Goal: Transaction & Acquisition: Book appointment/travel/reservation

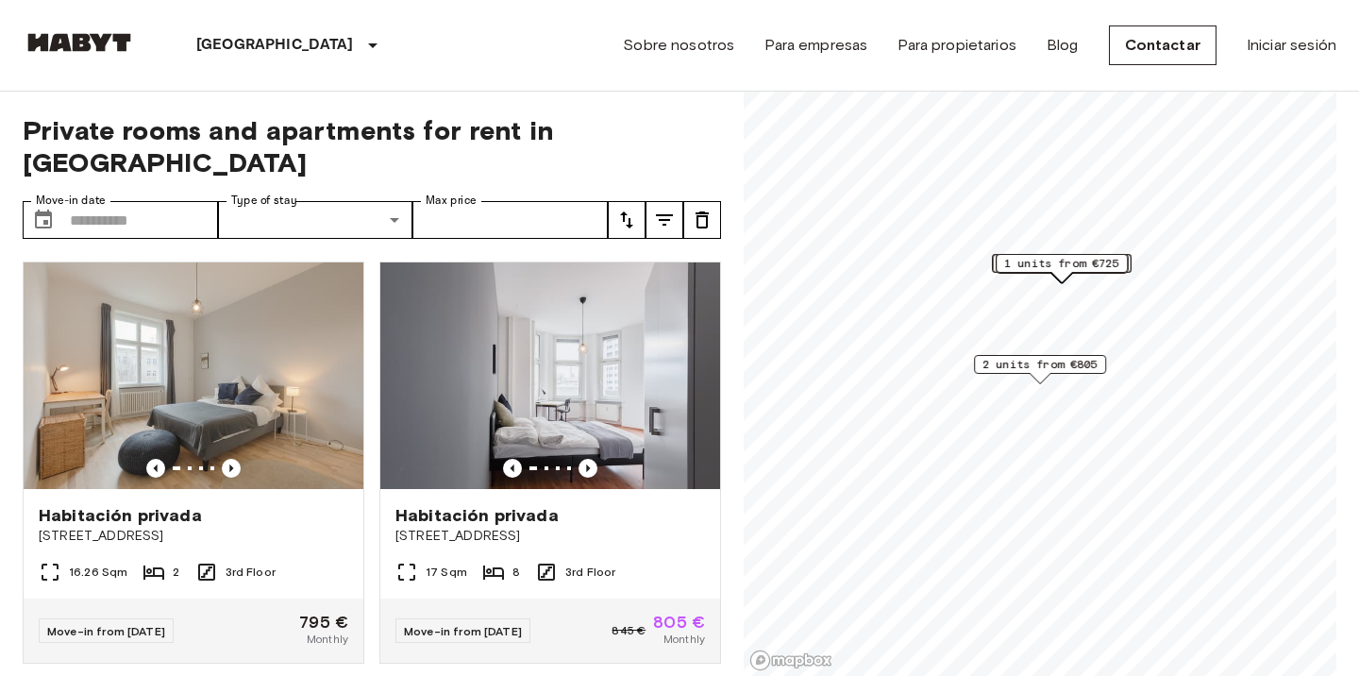
scroll to position [227, 0]
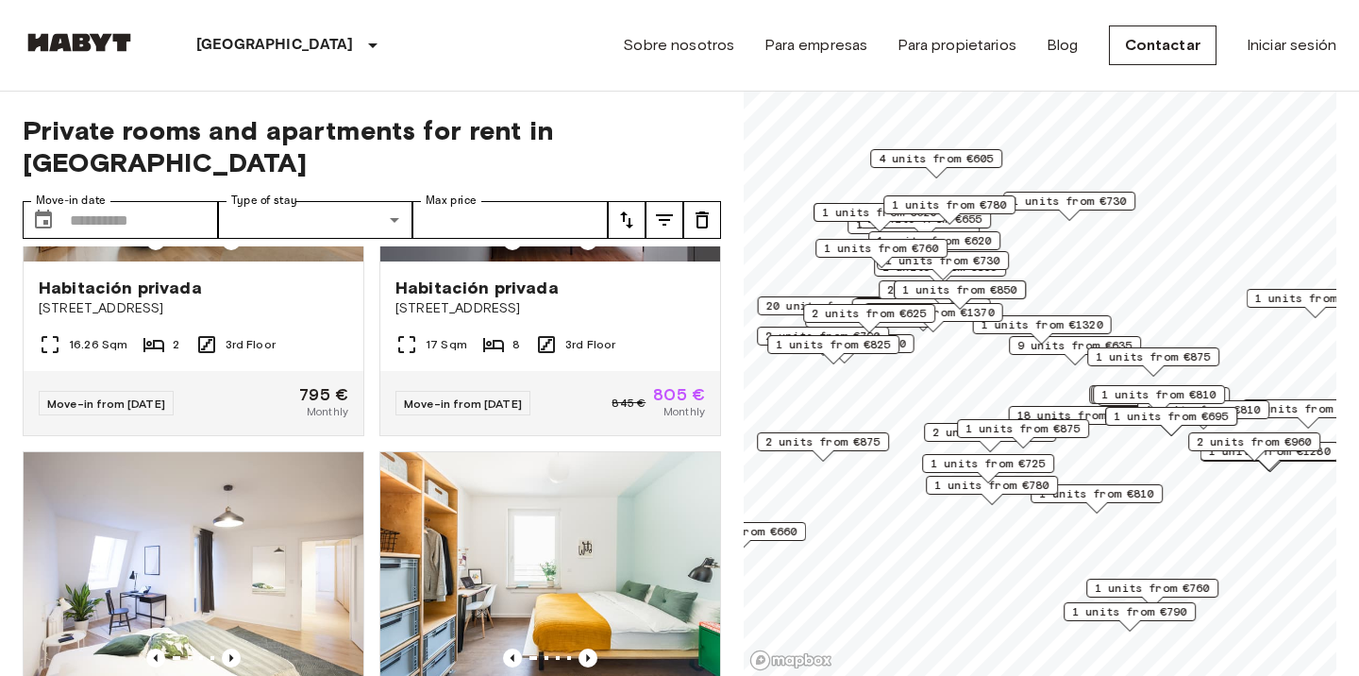
click at [1135, 389] on span "1 units from €810" at bounding box center [1158, 394] width 115 height 17
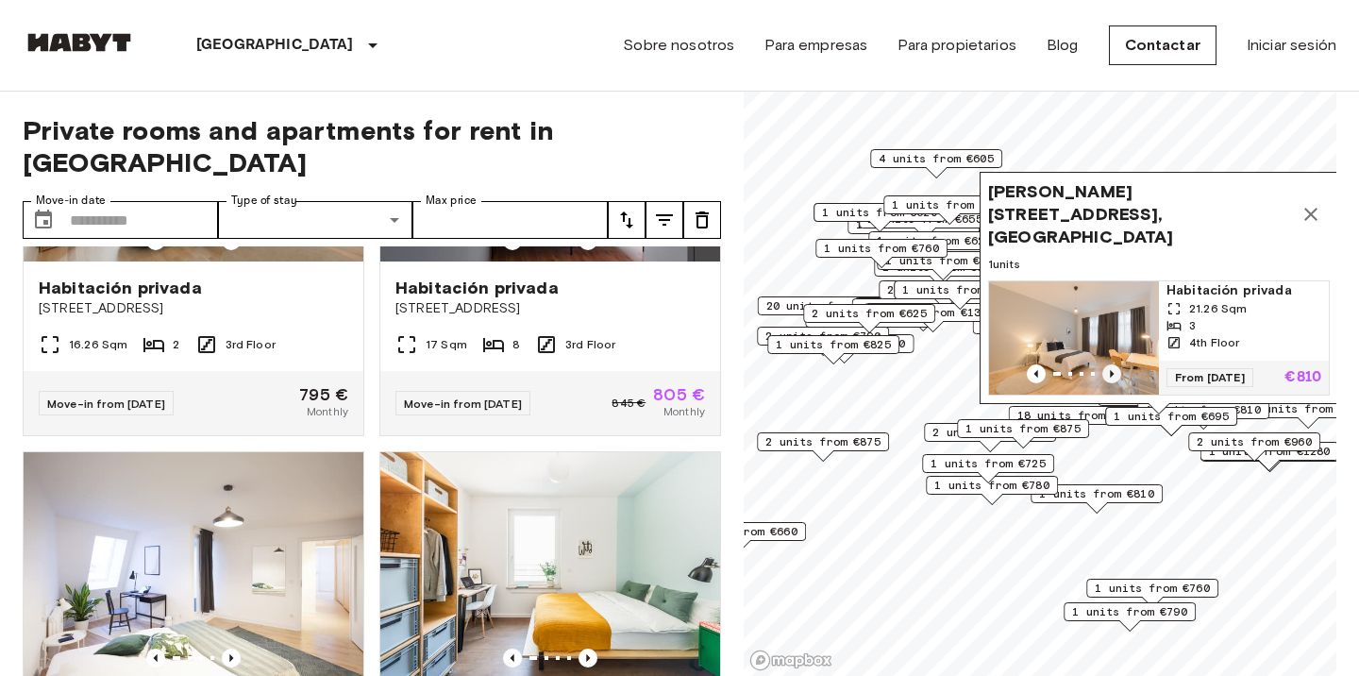
click at [1114, 370] on icon "Previous image" at bounding box center [1111, 373] width 19 height 19
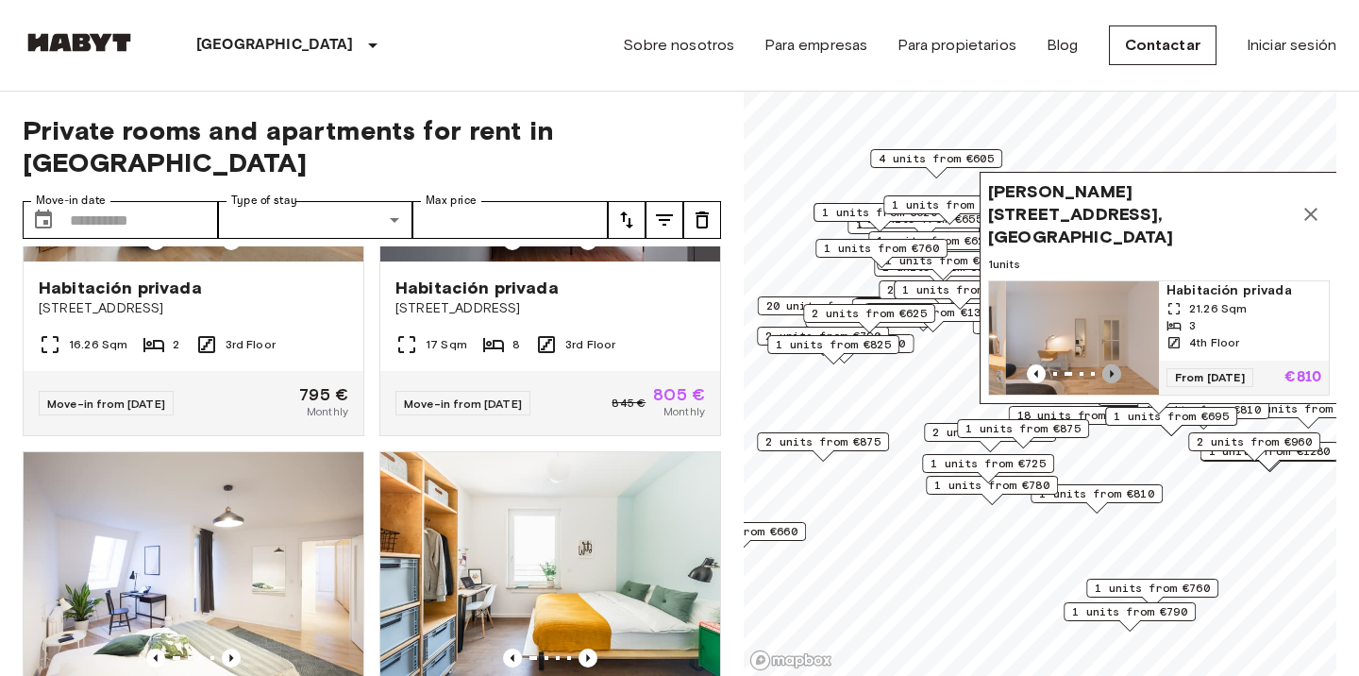
click at [1114, 370] on icon "Previous image" at bounding box center [1111, 373] width 19 height 19
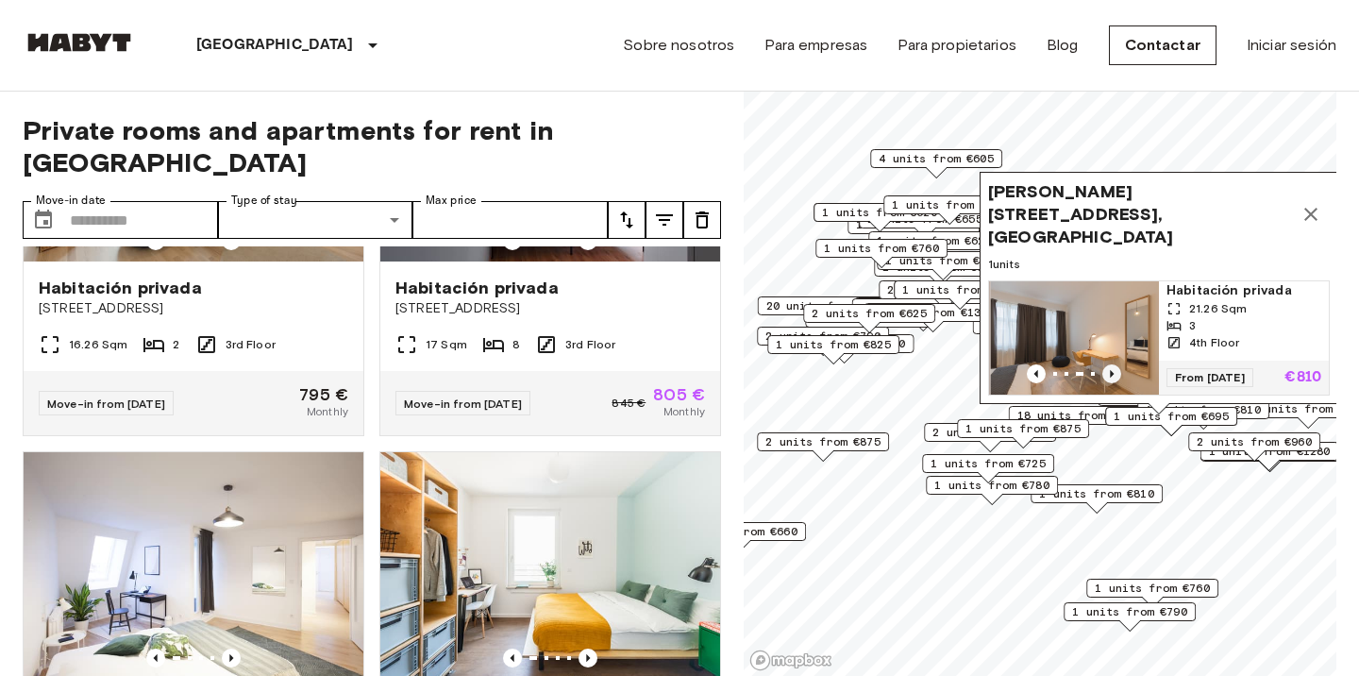
click at [1114, 371] on icon "Previous image" at bounding box center [1111, 373] width 19 height 19
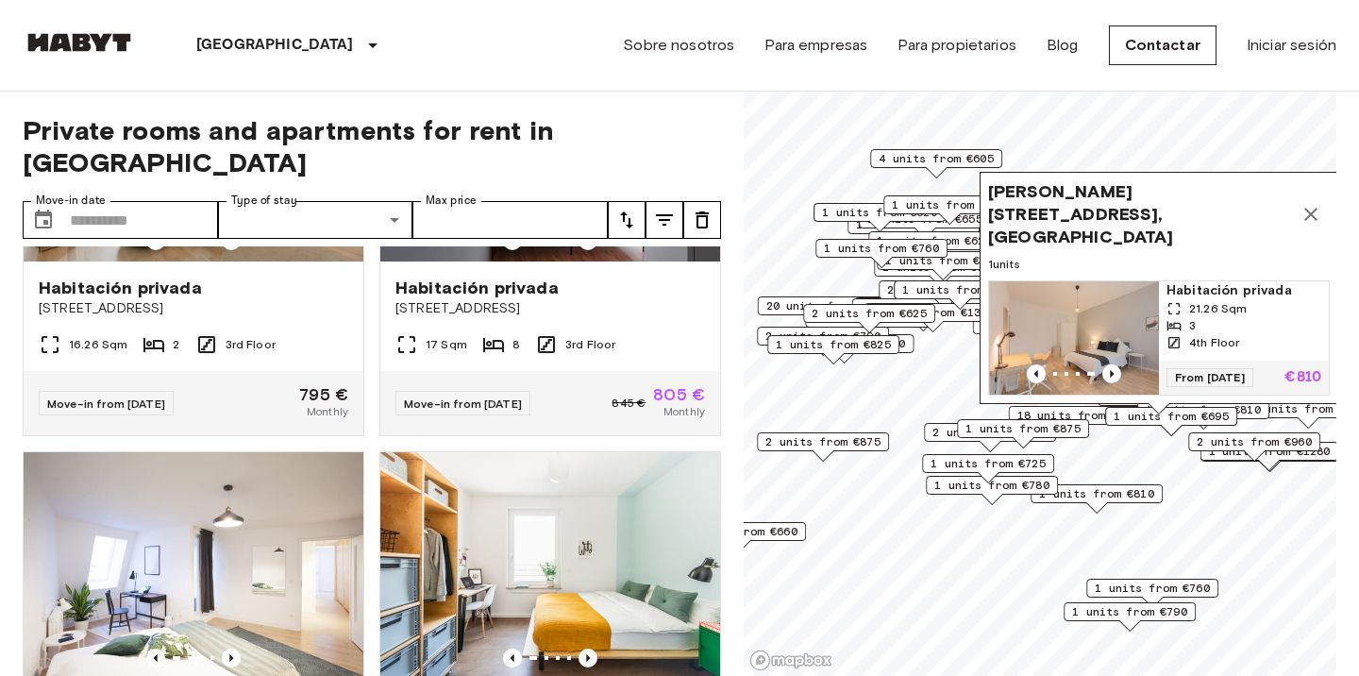
click at [1308, 226] on icon "Map marker" at bounding box center [1311, 214] width 23 height 23
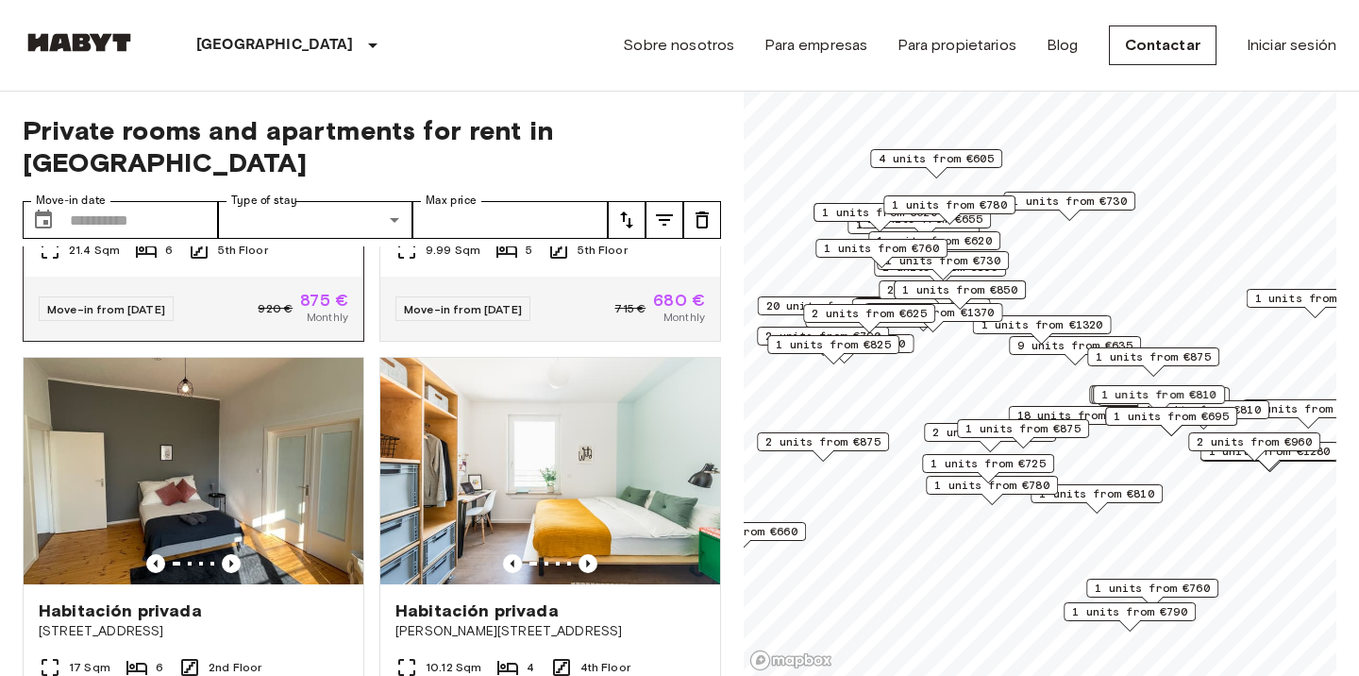
scroll to position [802, 0]
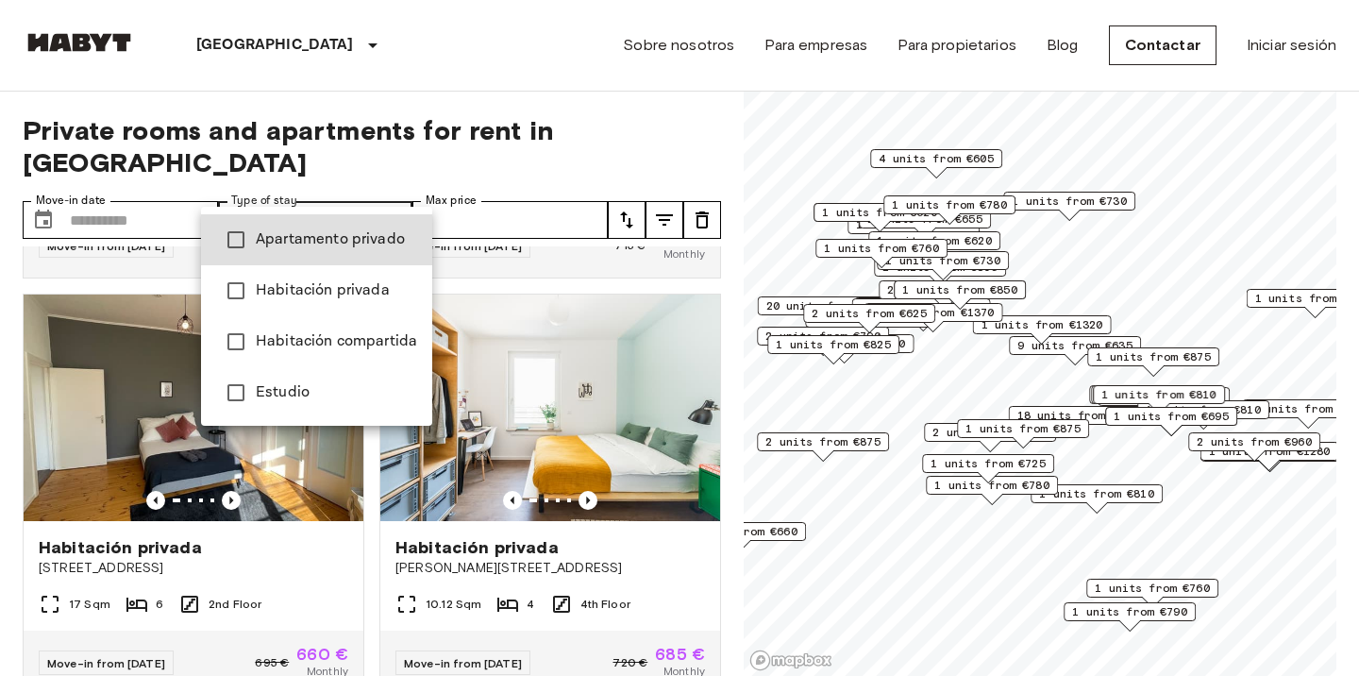
click at [290, 389] on span "Estudio" at bounding box center [336, 392] width 161 height 23
type input "******"
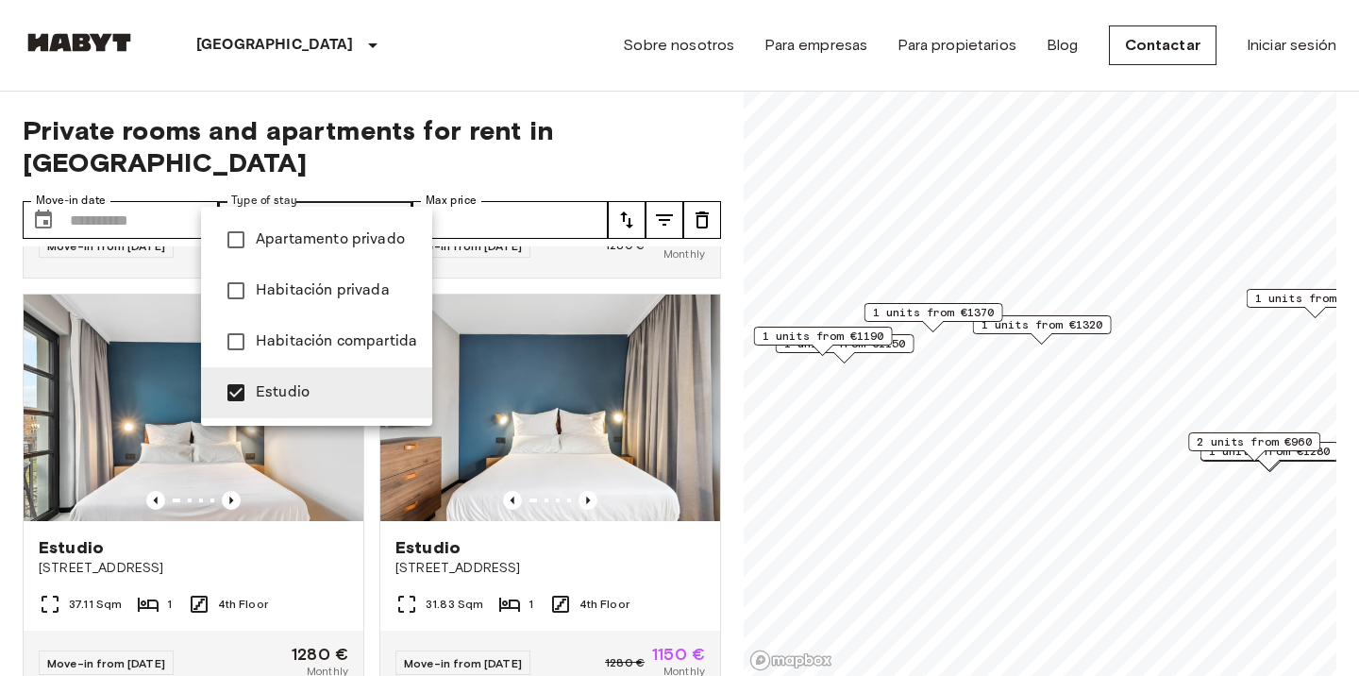
click at [374, 543] on div at bounding box center [679, 338] width 1359 height 676
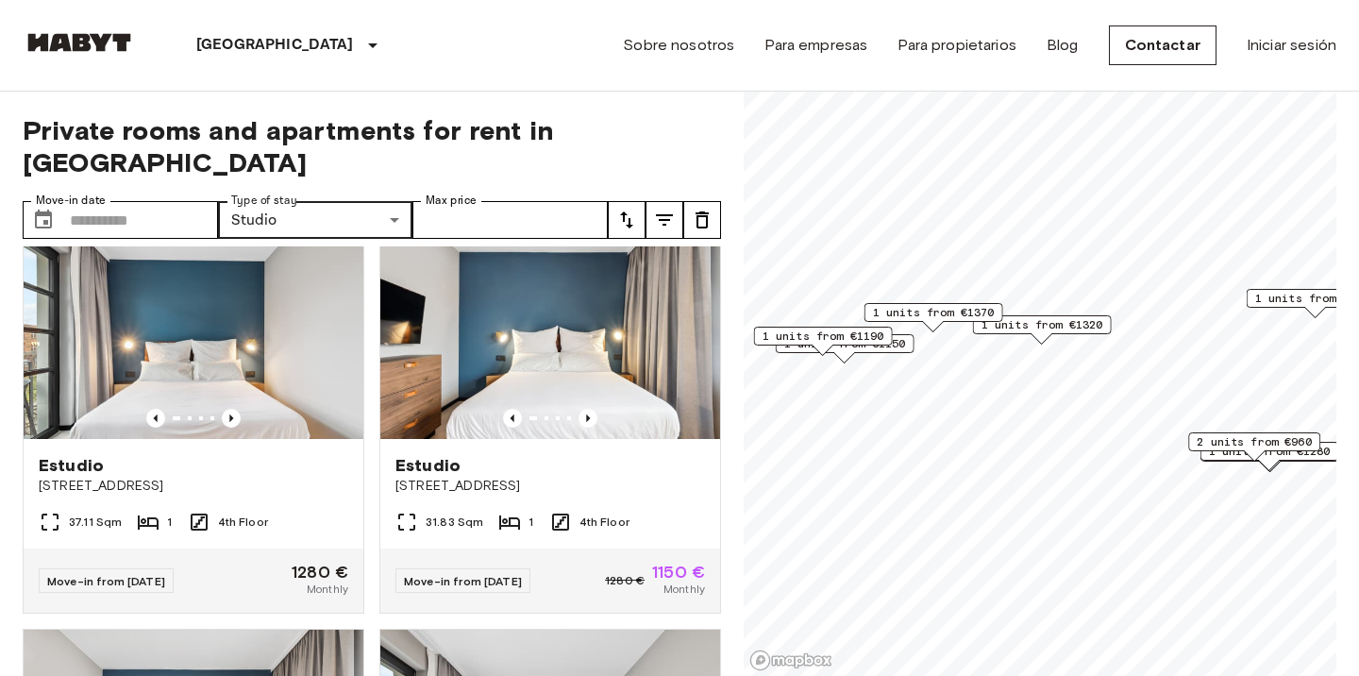
scroll to position [882, 0]
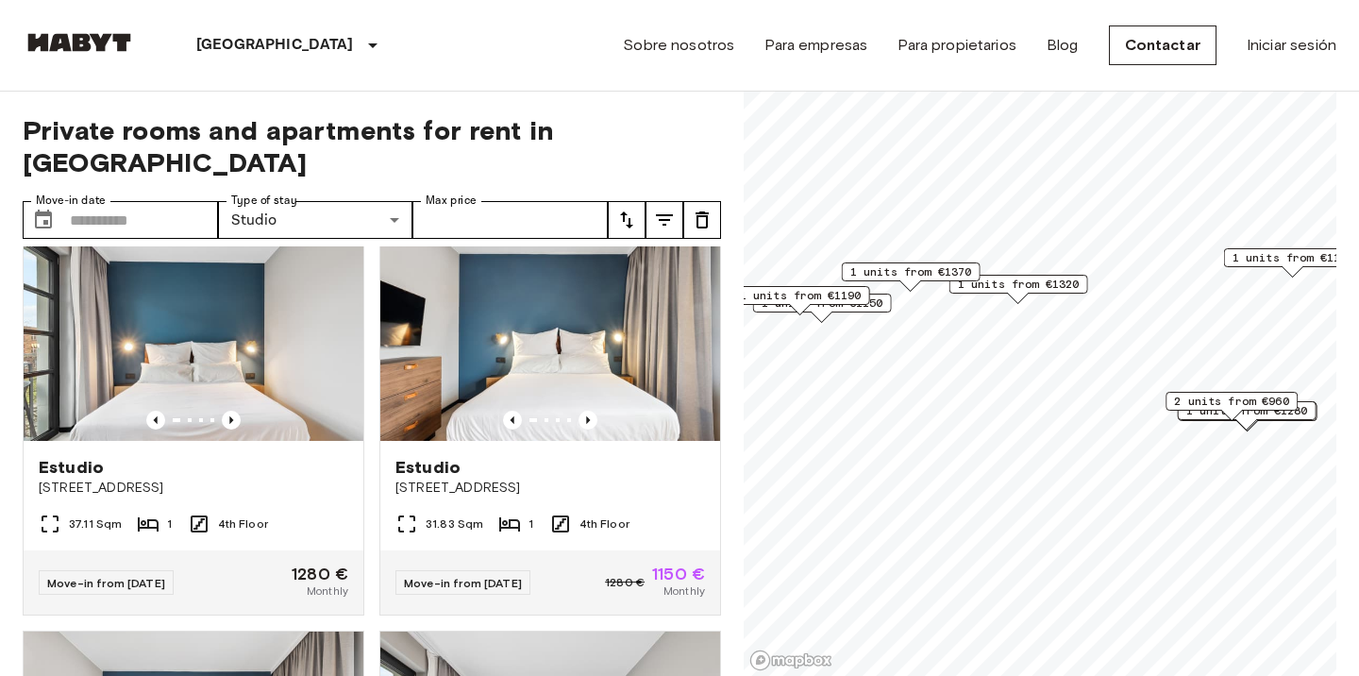
click at [1193, 397] on span "2 units from €960" at bounding box center [1231, 401] width 115 height 17
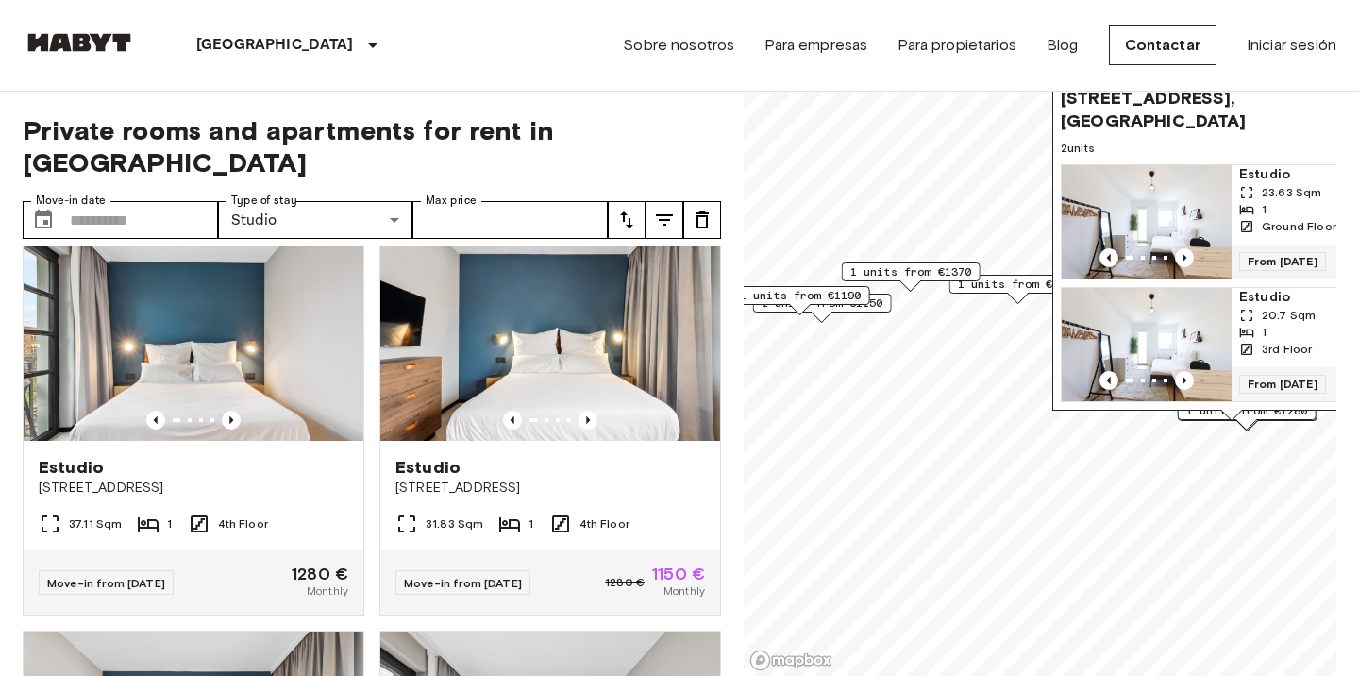
click at [1200, 369] on img "Map marker" at bounding box center [1147, 344] width 170 height 113
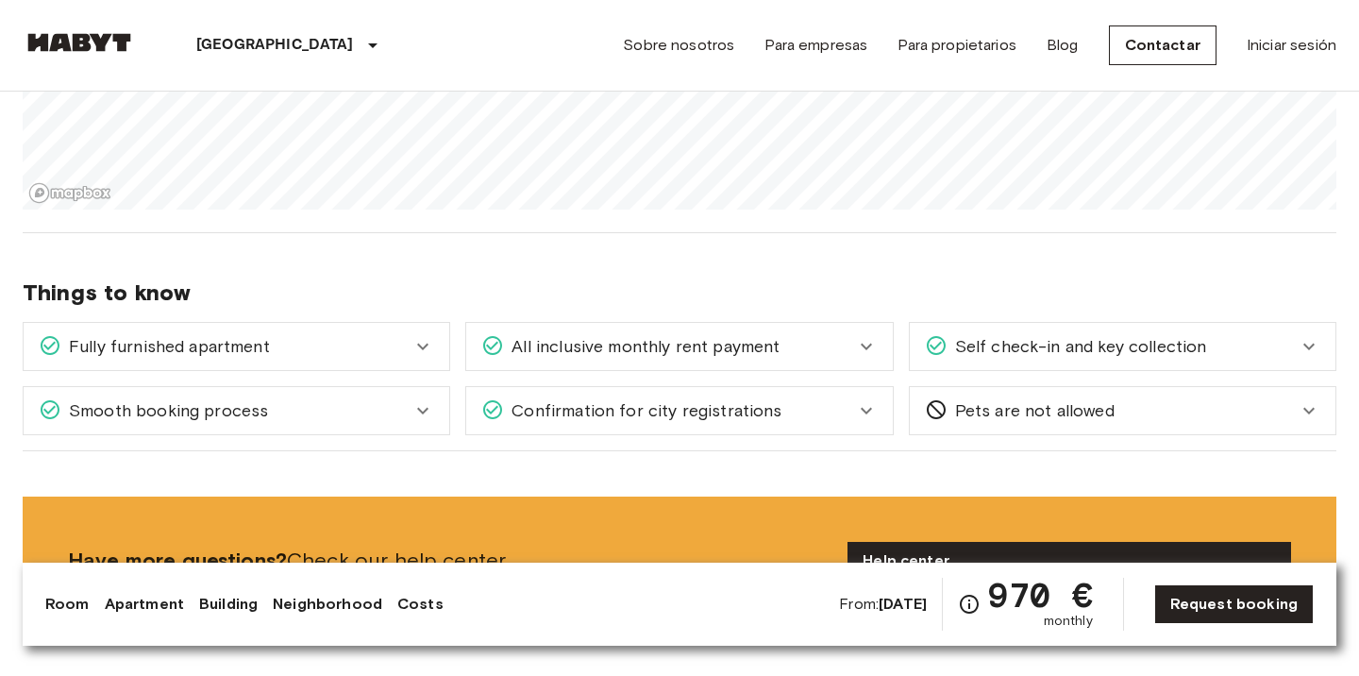
scroll to position [1284, 0]
